Goal: Task Accomplishment & Management: Complete application form

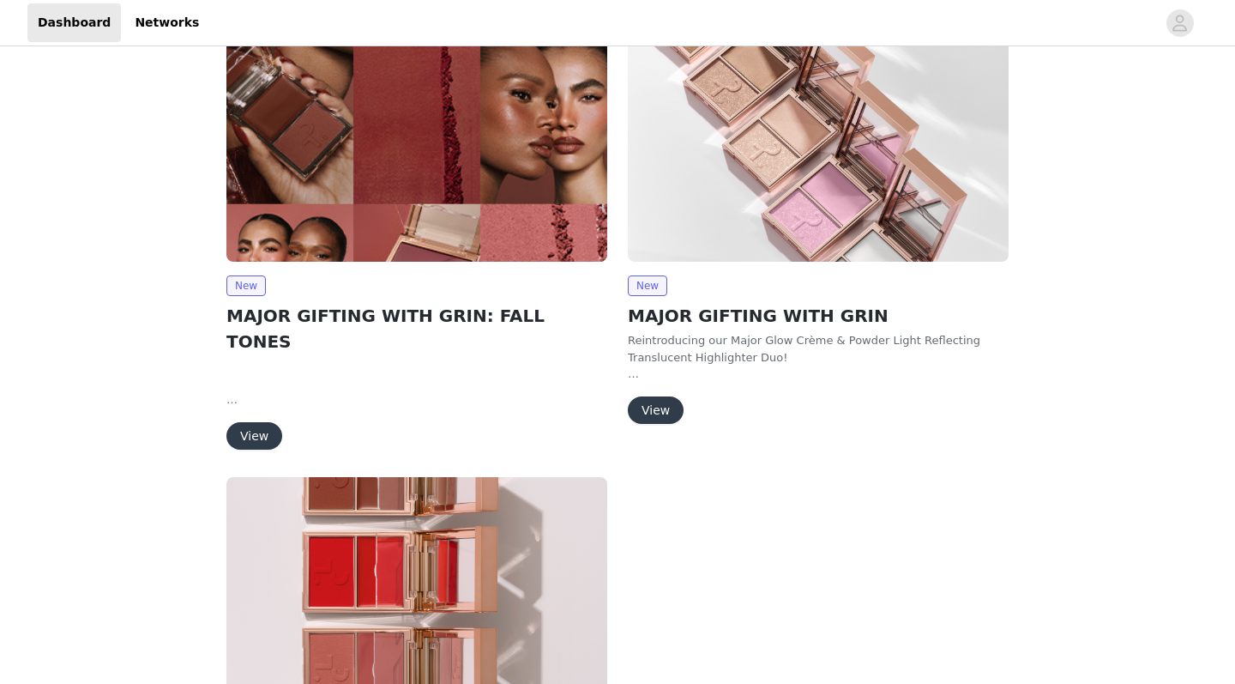
scroll to position [94, 0]
click at [247, 422] on button "View" at bounding box center [255, 435] width 56 height 27
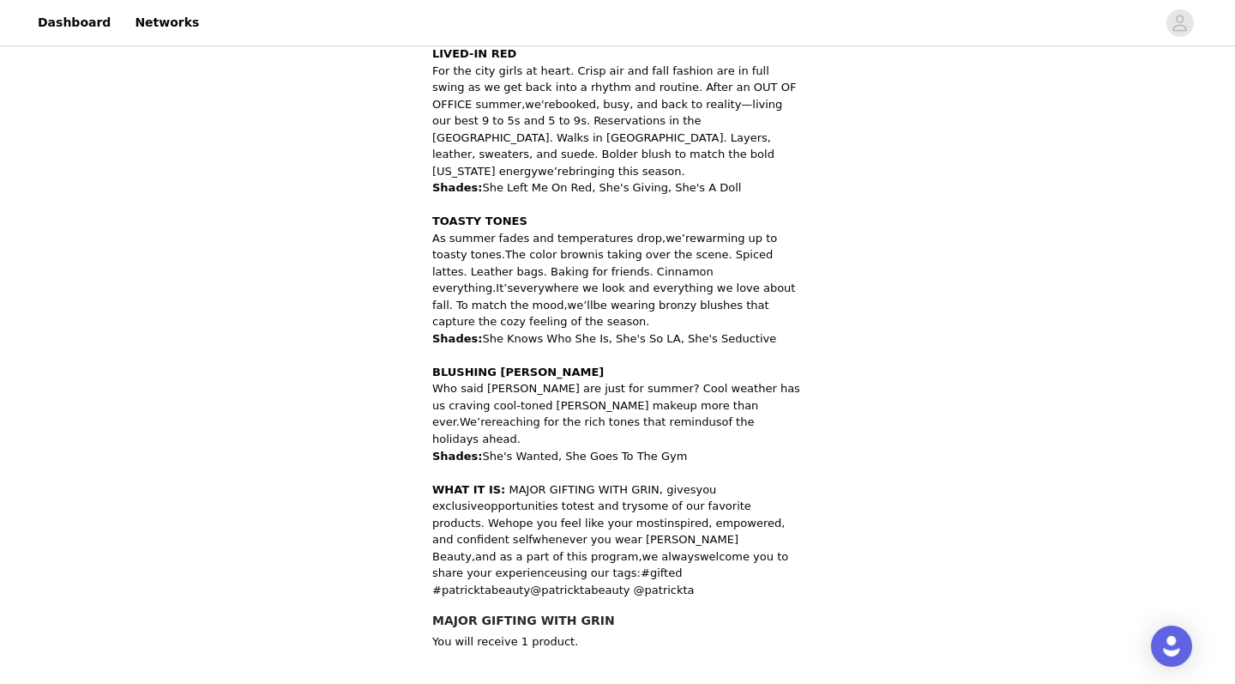
scroll to position [849, 0]
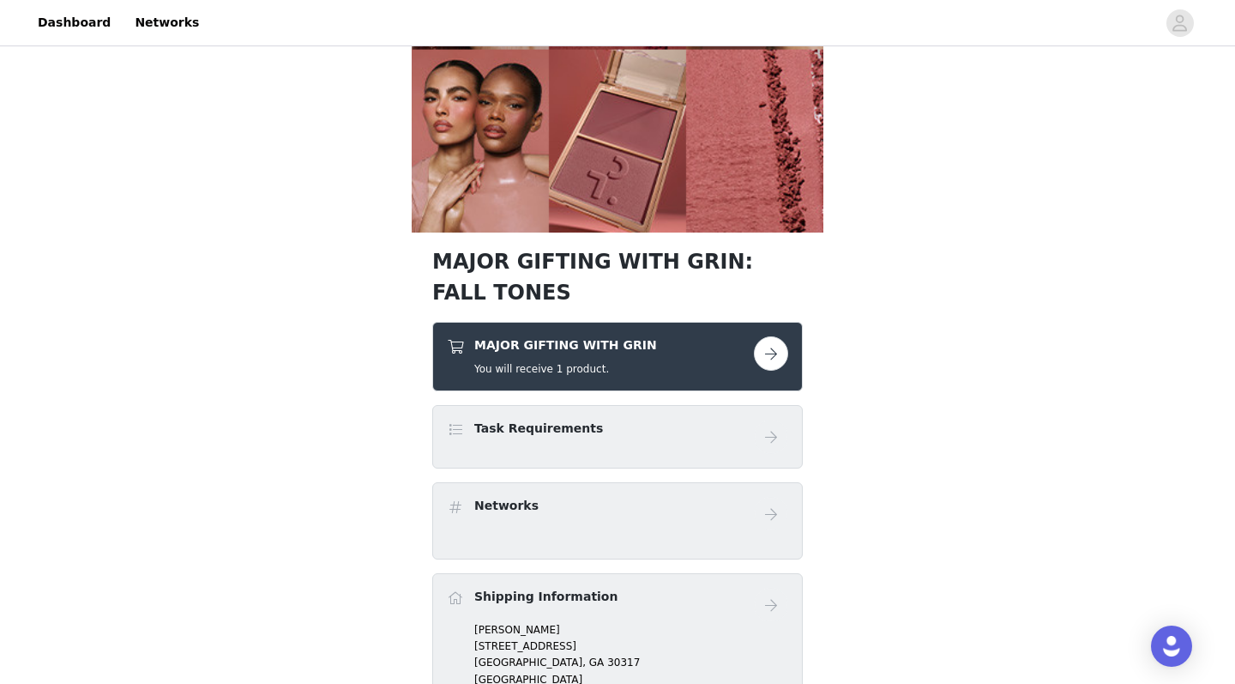
scroll to position [530, 0]
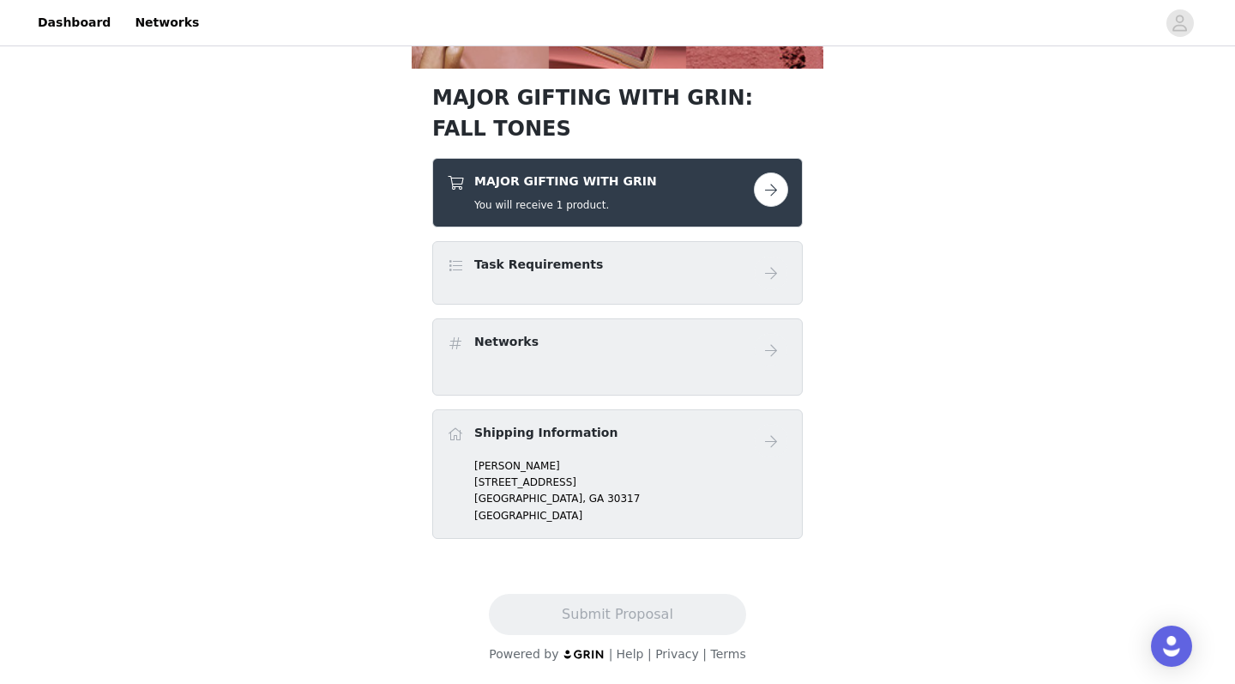
click at [770, 194] on button "button" at bounding box center [771, 189] width 34 height 34
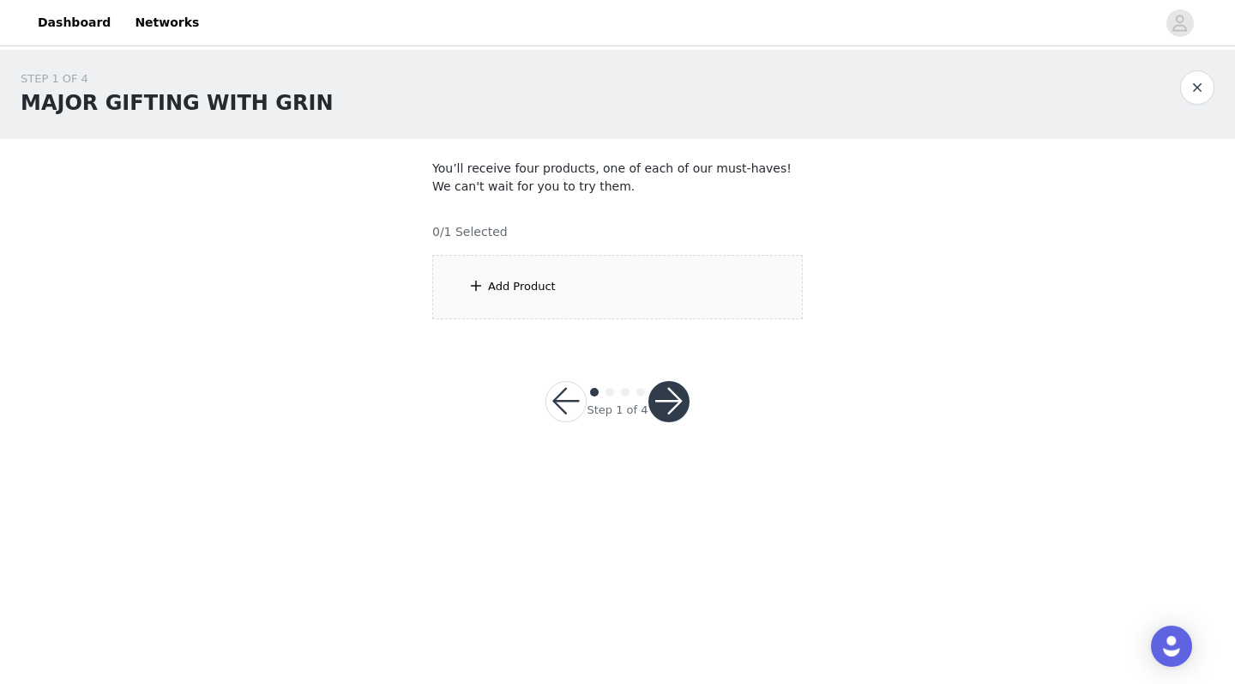
click at [571, 293] on div "Add Product" at bounding box center [617, 287] width 371 height 64
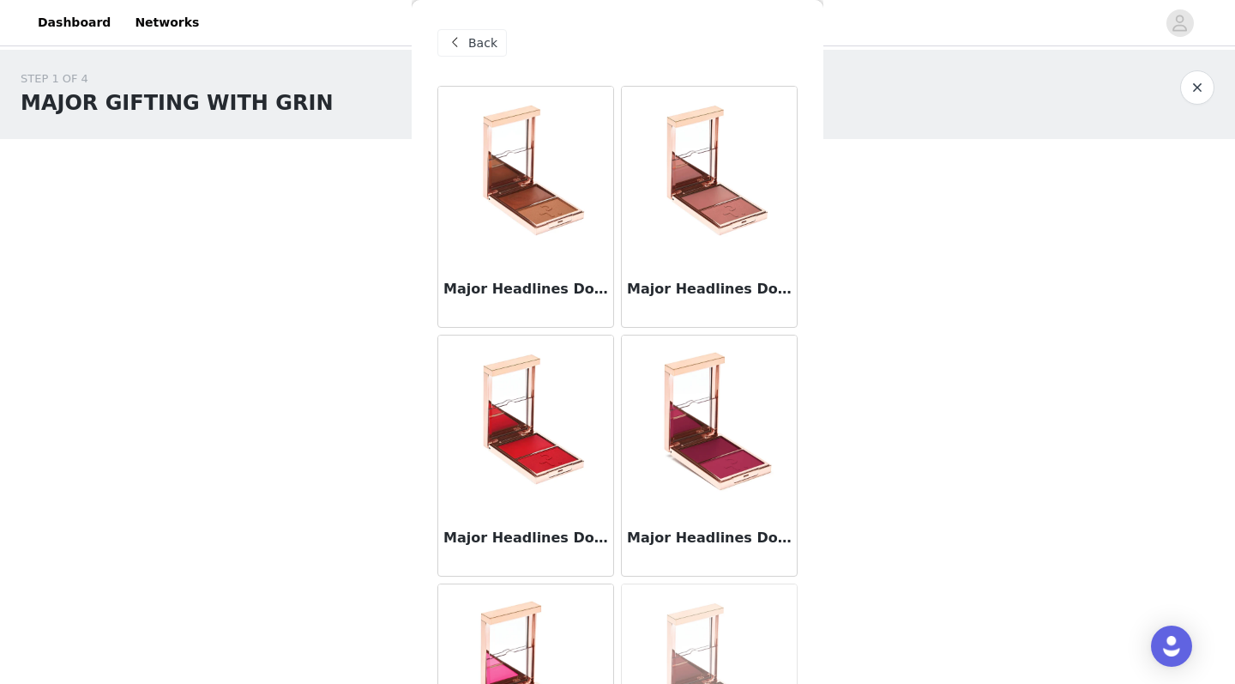
click at [523, 228] on img at bounding box center [526, 173] width 172 height 172
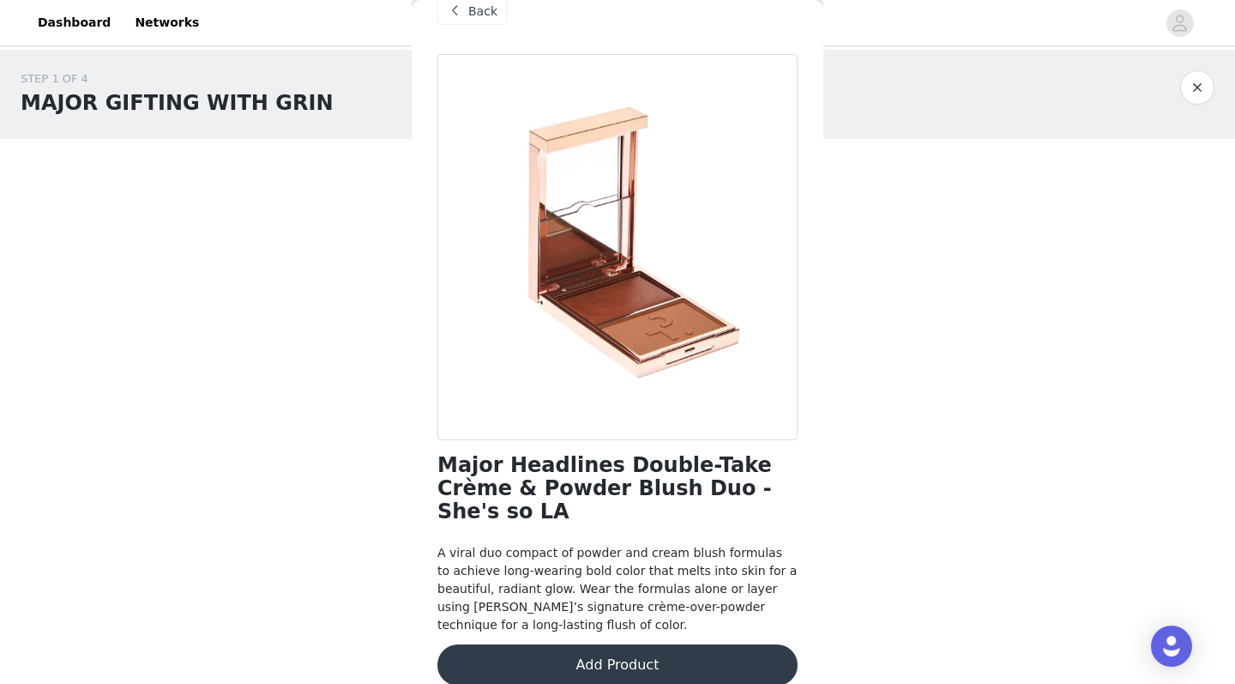
scroll to position [31, 0]
click at [649, 659] on button "Add Product" at bounding box center [618, 665] width 360 height 41
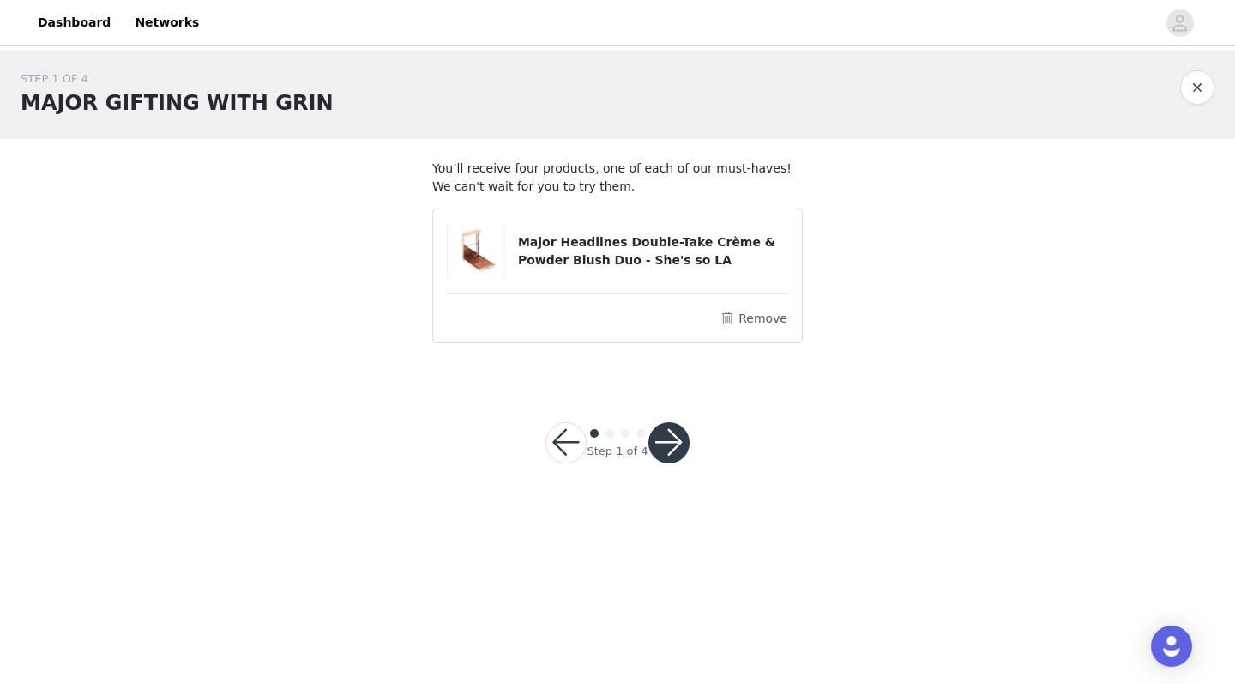
scroll to position [0, 0]
click at [678, 444] on button "button" at bounding box center [669, 442] width 41 height 41
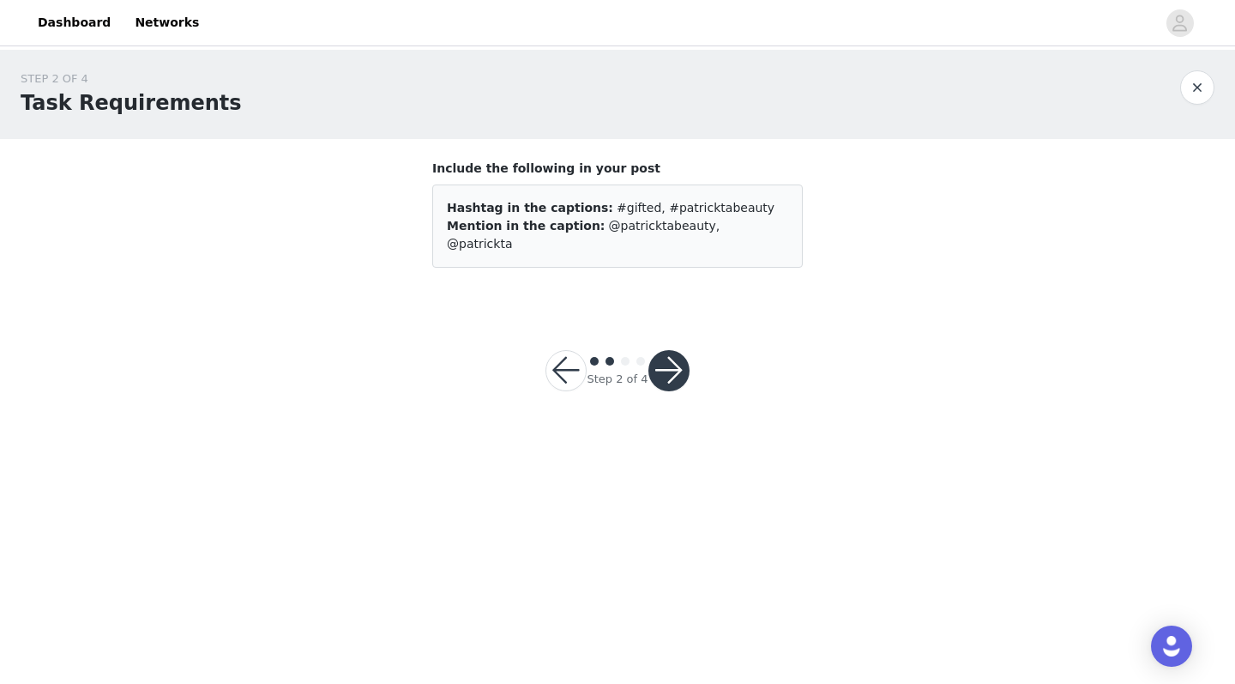
click at [568, 350] on button "button" at bounding box center [566, 370] width 41 height 41
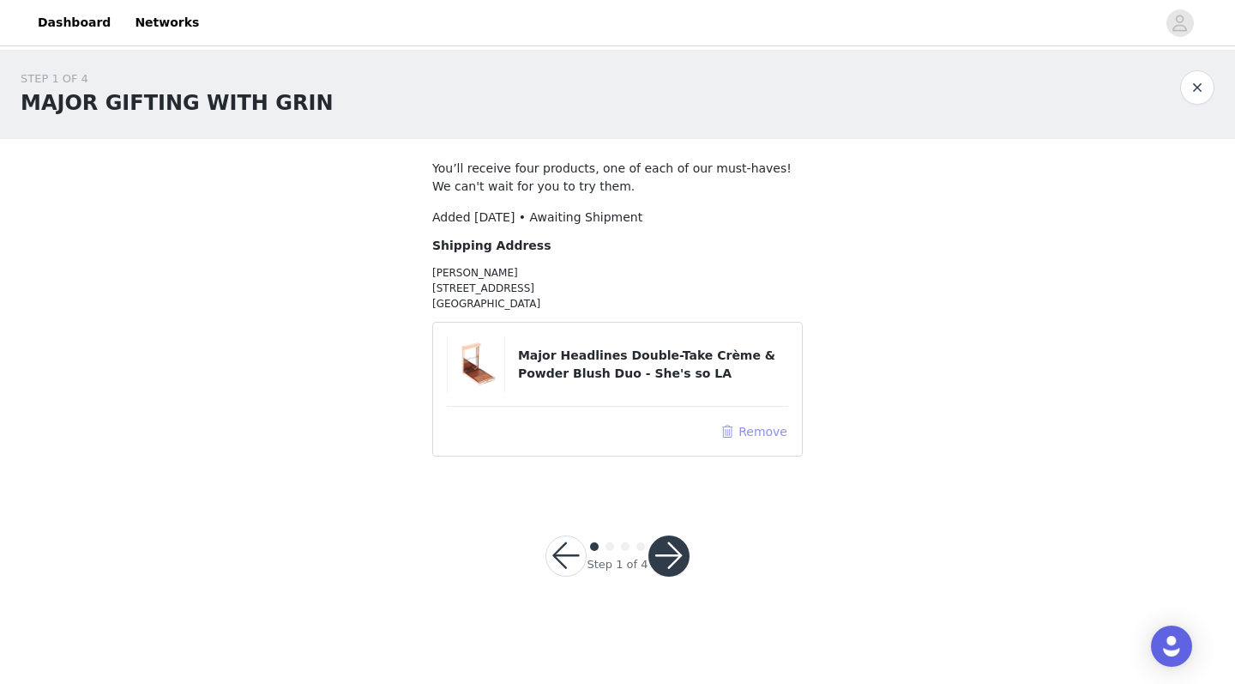
click at [737, 437] on button "Remove" at bounding box center [754, 431] width 69 height 21
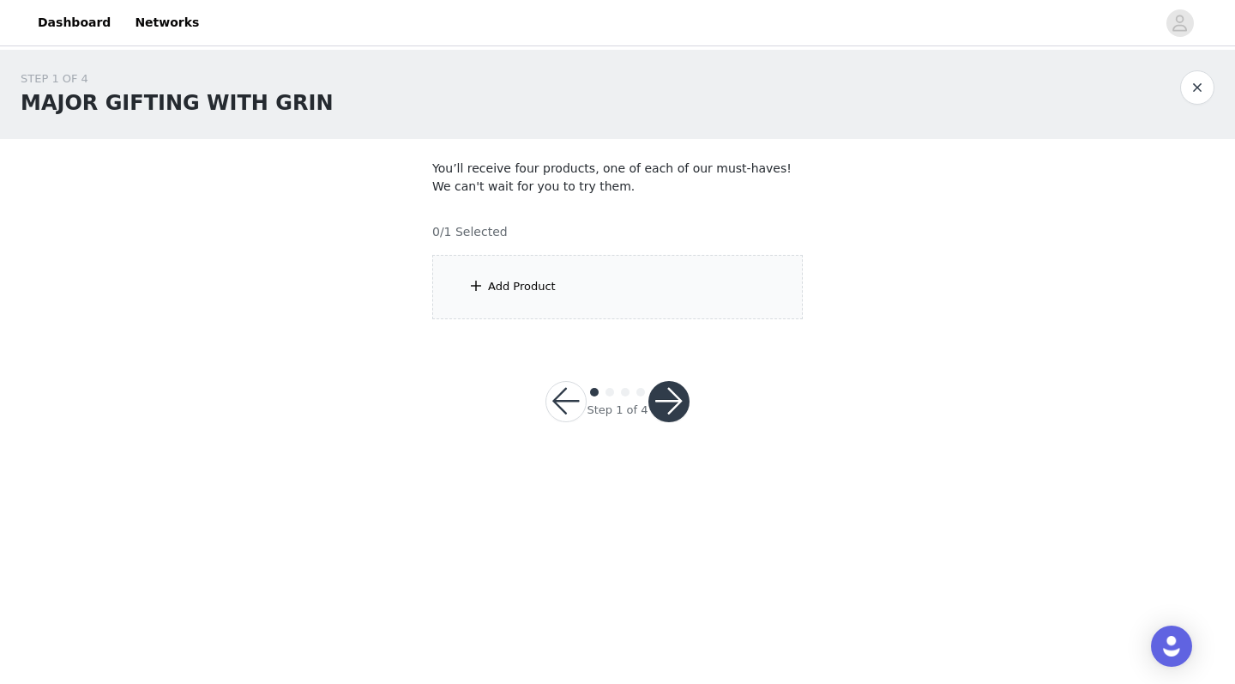
click at [502, 295] on div "Add Product" at bounding box center [617, 287] width 371 height 64
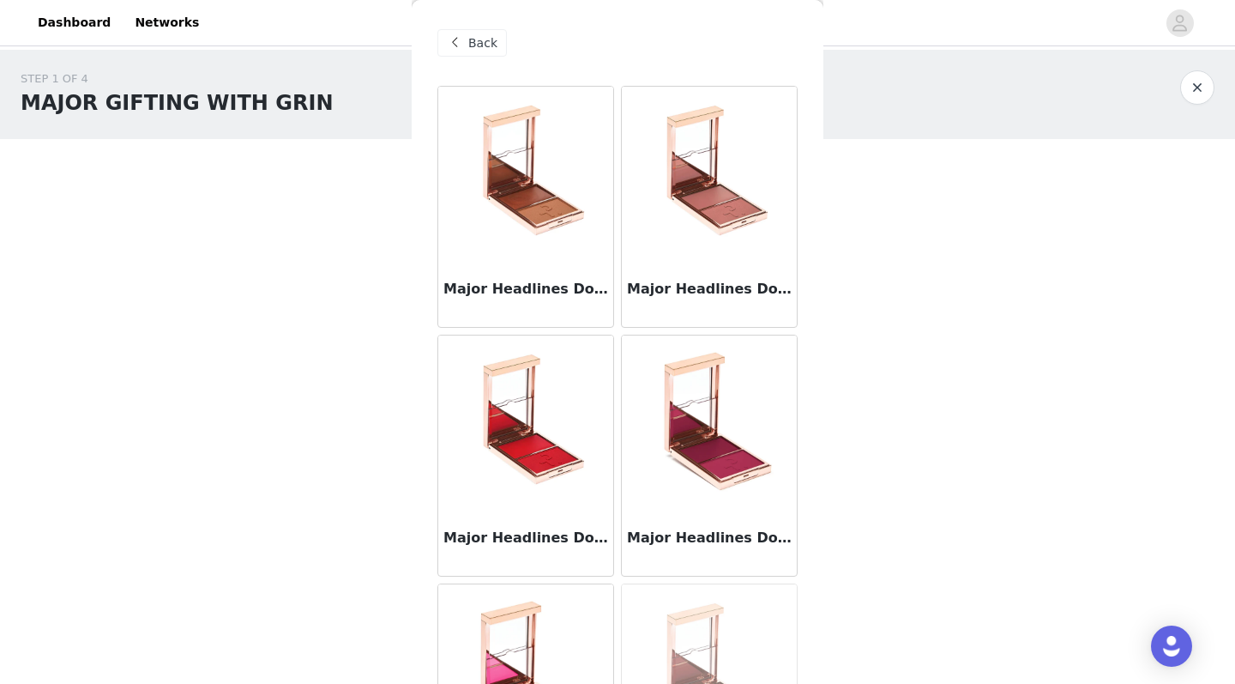
click at [696, 196] on img at bounding box center [710, 173] width 172 height 172
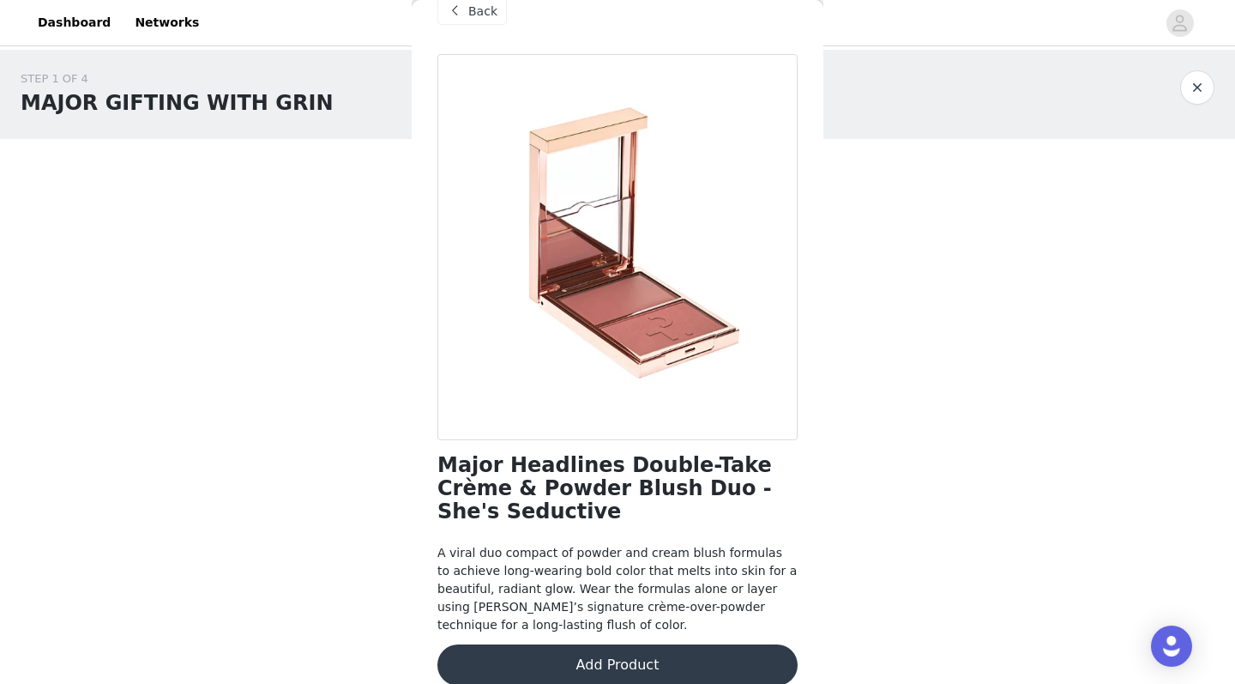
scroll to position [31, 0]
click at [624, 645] on button "Add Product" at bounding box center [618, 665] width 360 height 41
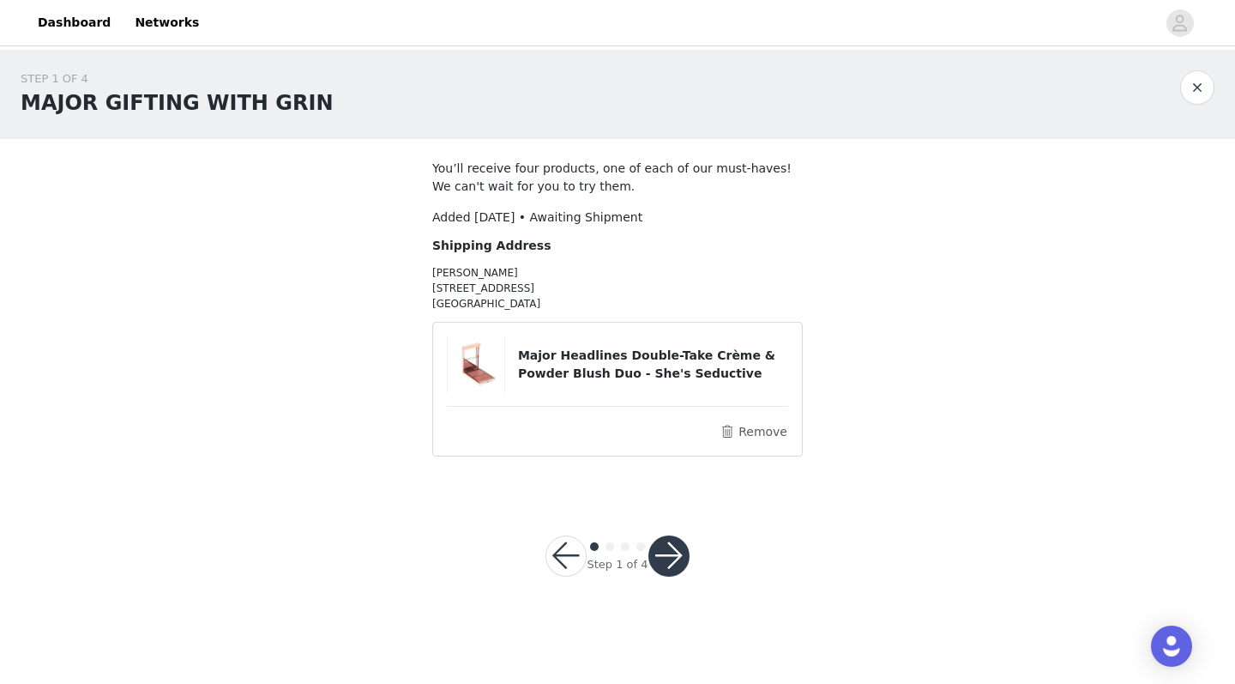
click at [681, 556] on button "button" at bounding box center [669, 555] width 41 height 41
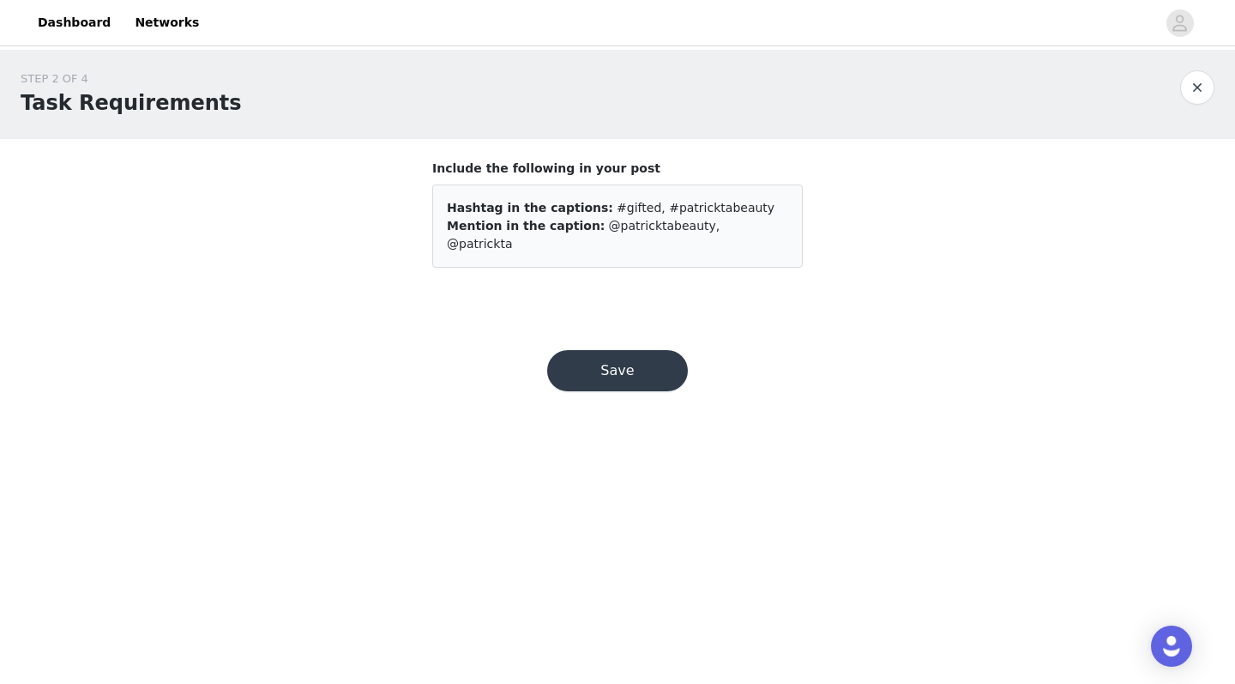
click at [637, 359] on button "Save" at bounding box center [617, 370] width 141 height 41
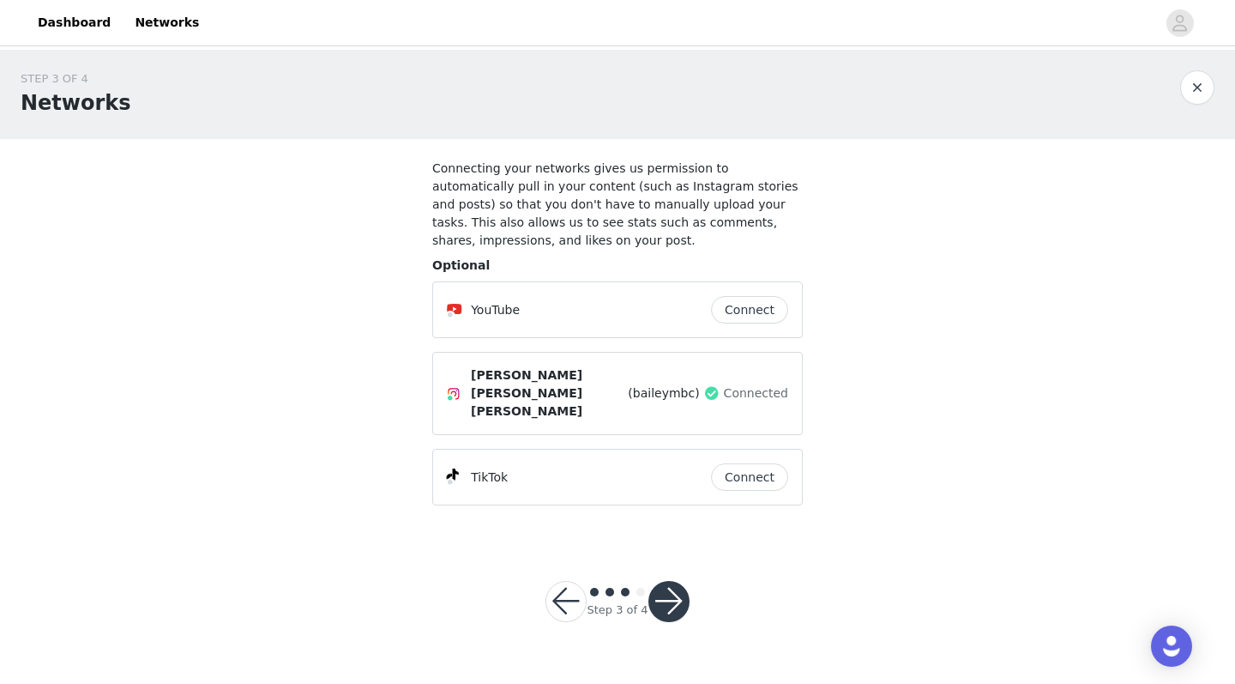
click at [752, 463] on button "Connect" at bounding box center [749, 476] width 77 height 27
click at [650, 591] on div at bounding box center [669, 601] width 41 height 41
click at [662, 581] on button "button" at bounding box center [669, 601] width 41 height 41
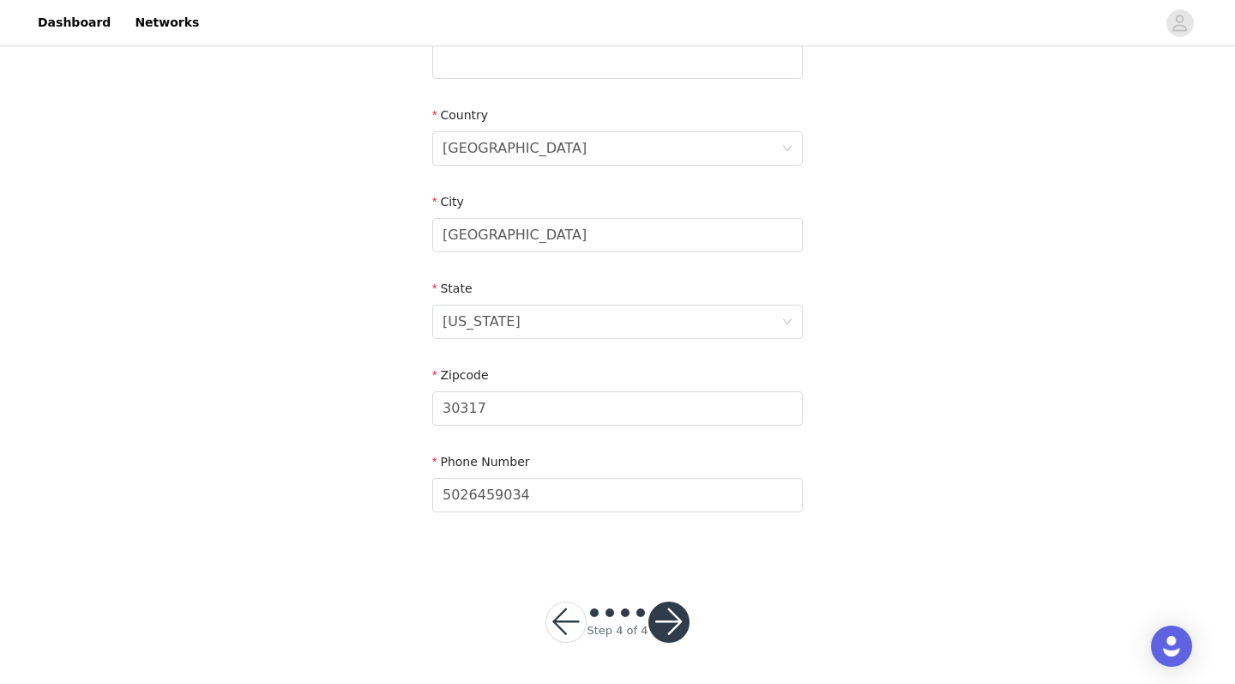
scroll to position [486, 0]
click at [669, 619] on button "button" at bounding box center [669, 622] width 41 height 41
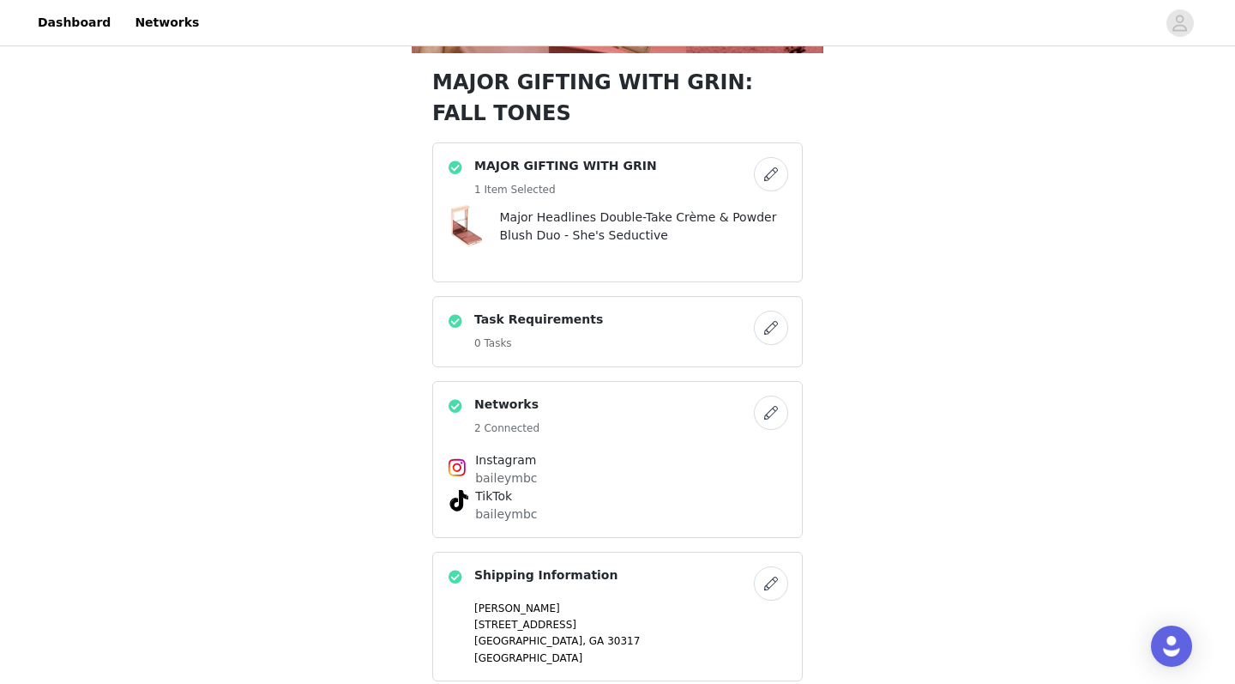
scroll to position [541, 1]
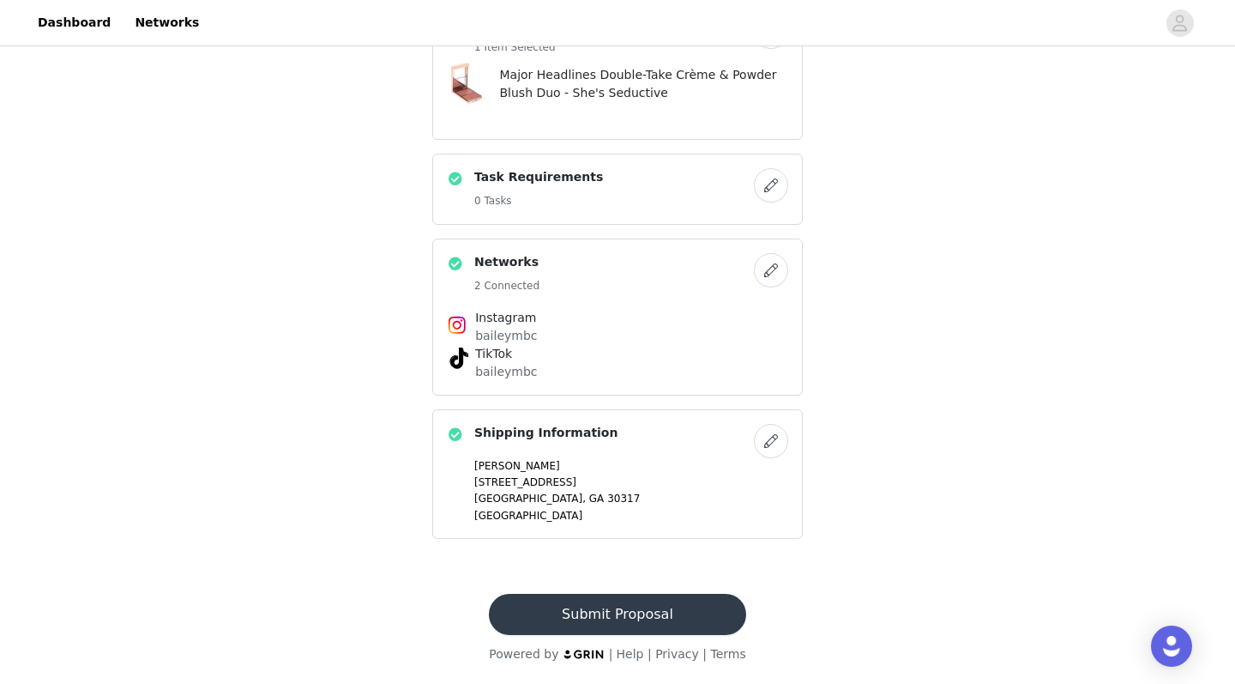
click at [635, 614] on button "Submit Proposal" at bounding box center [617, 614] width 257 height 41
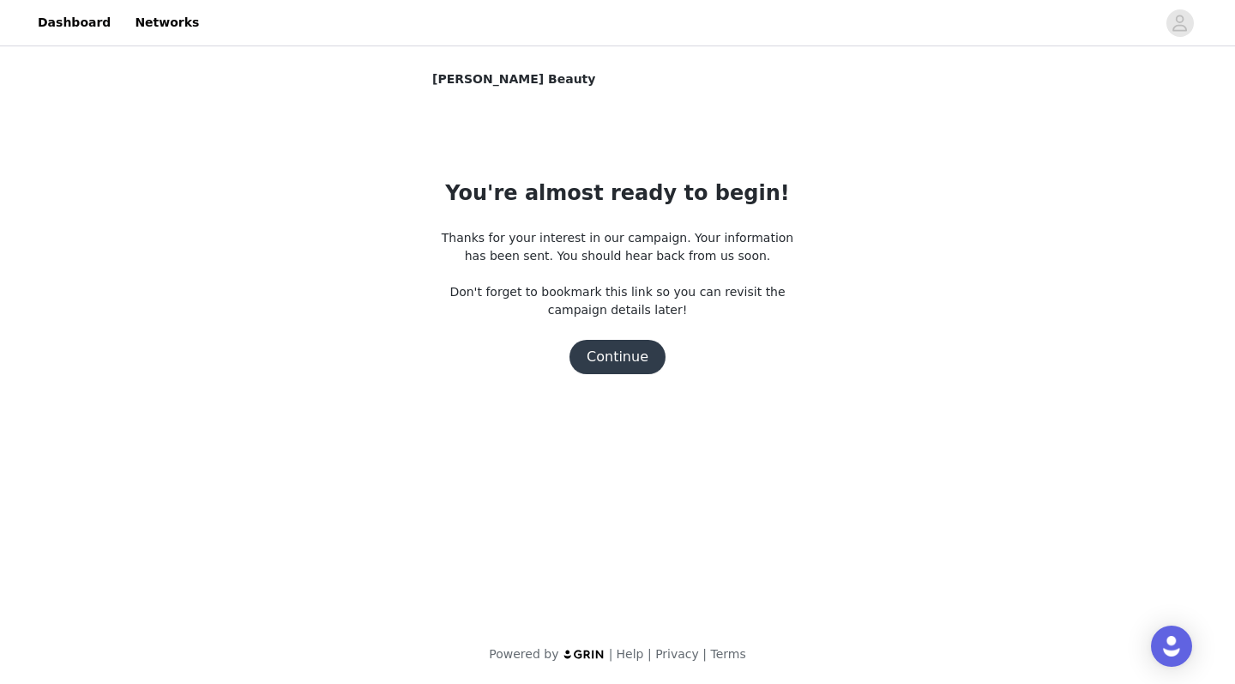
click at [613, 370] on button "Continue" at bounding box center [618, 357] width 96 height 34
